Goal: Transaction & Acquisition: Purchase product/service

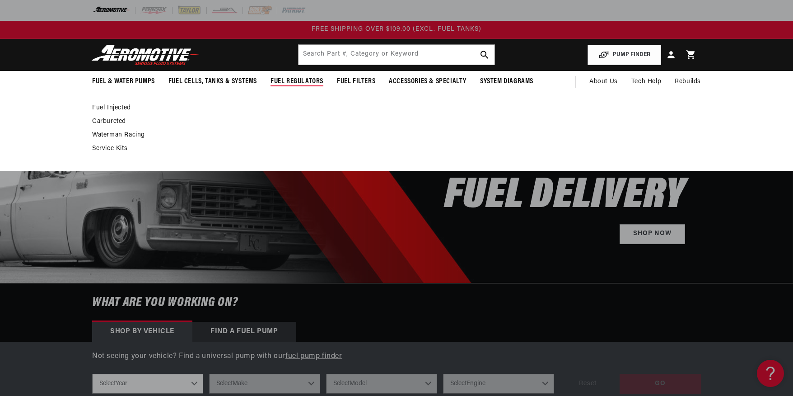
click at [107, 106] on link "Fuel Injected" at bounding box center [392, 108] width 600 height 8
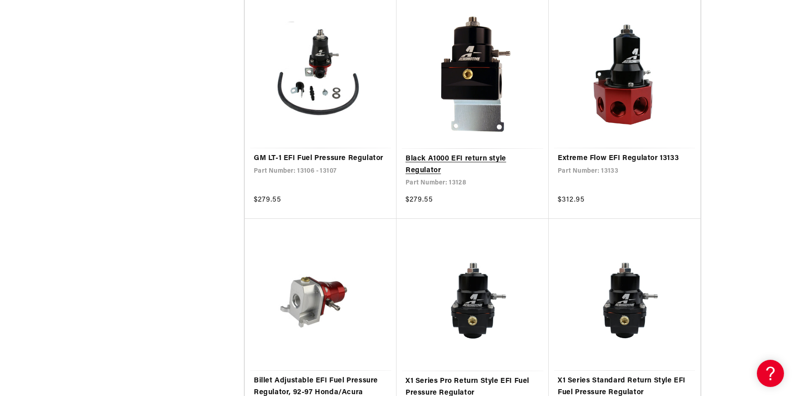
scroll to position [1400, 0]
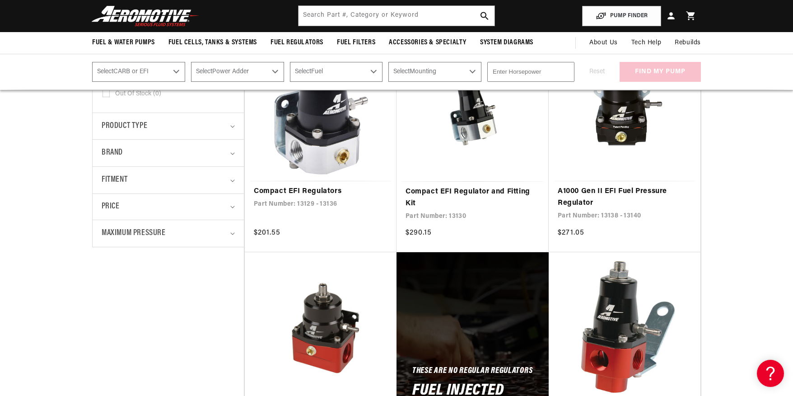
scroll to position [135, 0]
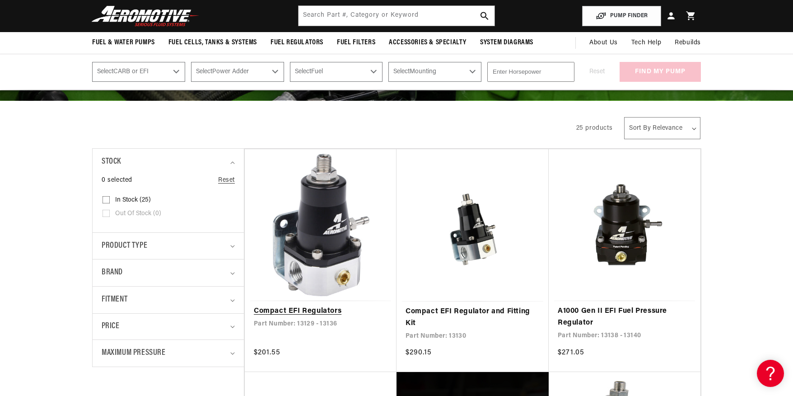
click at [311, 308] on link "Compact EFI Regulators" at bounding box center [321, 311] width 134 height 12
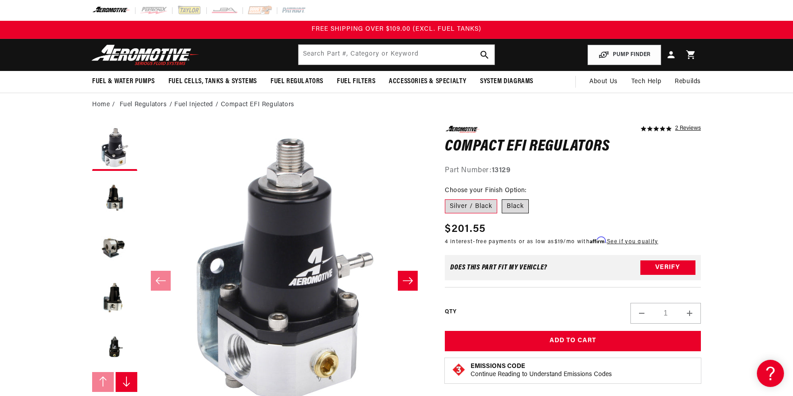
click at [514, 207] on label "Black" at bounding box center [515, 206] width 27 height 14
click at [502, 198] on input "Black" at bounding box center [502, 197] width 0 height 0
radio input "true"
click at [508, 171] on strong "13136" at bounding box center [501, 170] width 19 height 7
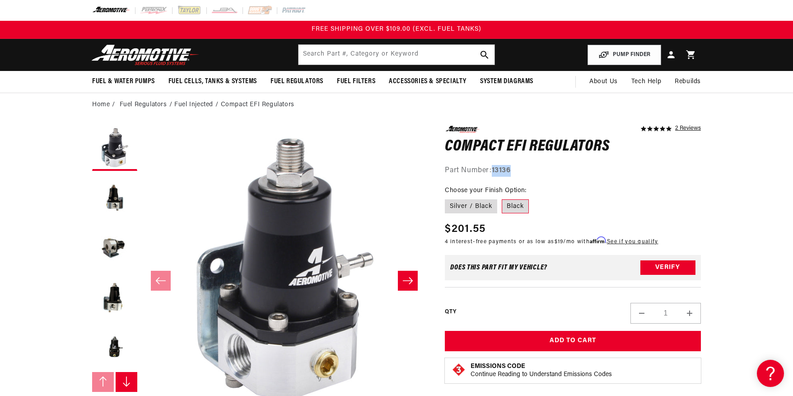
copy strong "13136"
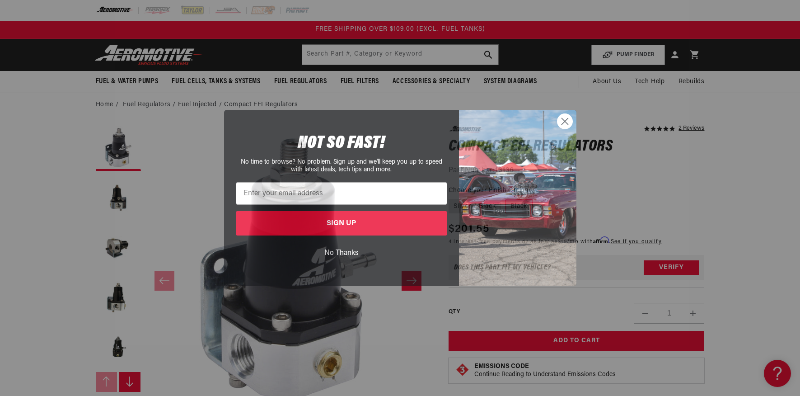
drag, startPoint x: 566, startPoint y: 121, endPoint x: 772, endPoint y: 178, distance: 213.8
click at [571, 122] on circle "Close dialog" at bounding box center [564, 121] width 15 height 15
